Goal: Download file/media

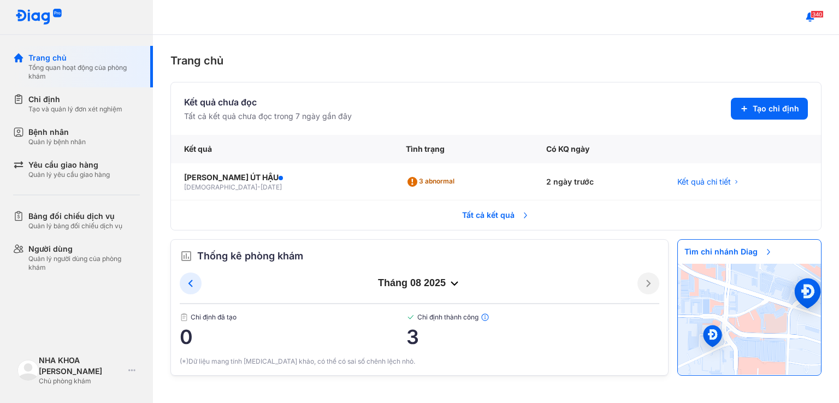
click at [505, 216] on span "Tất cả kết quả" at bounding box center [496, 215] width 81 height 24
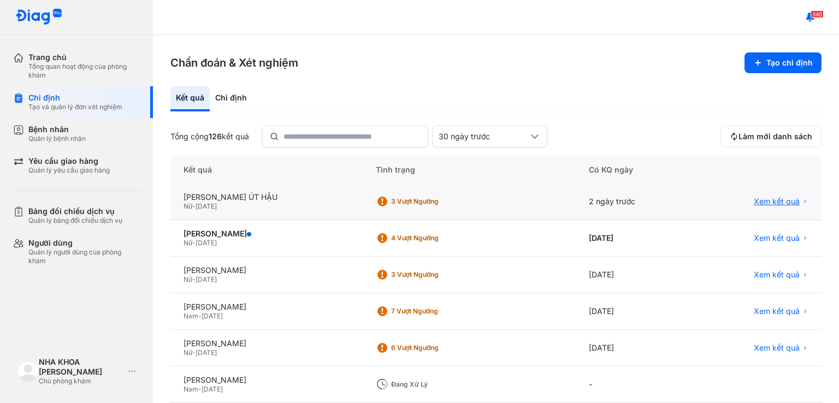
click at [764, 203] on span "Xem kết quả" at bounding box center [777, 202] width 46 height 10
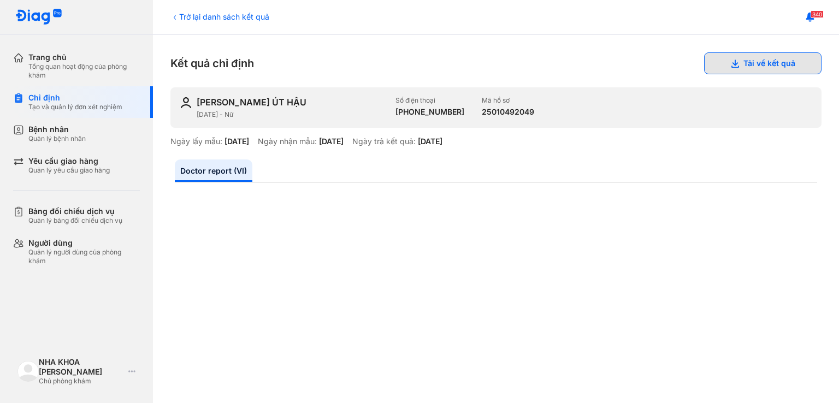
click at [778, 68] on button "Tải về kết quả" at bounding box center [762, 63] width 117 height 22
click at [746, 63] on button "Tải về kết quả" at bounding box center [762, 63] width 117 height 22
